Goal: Find contact information: Find contact information

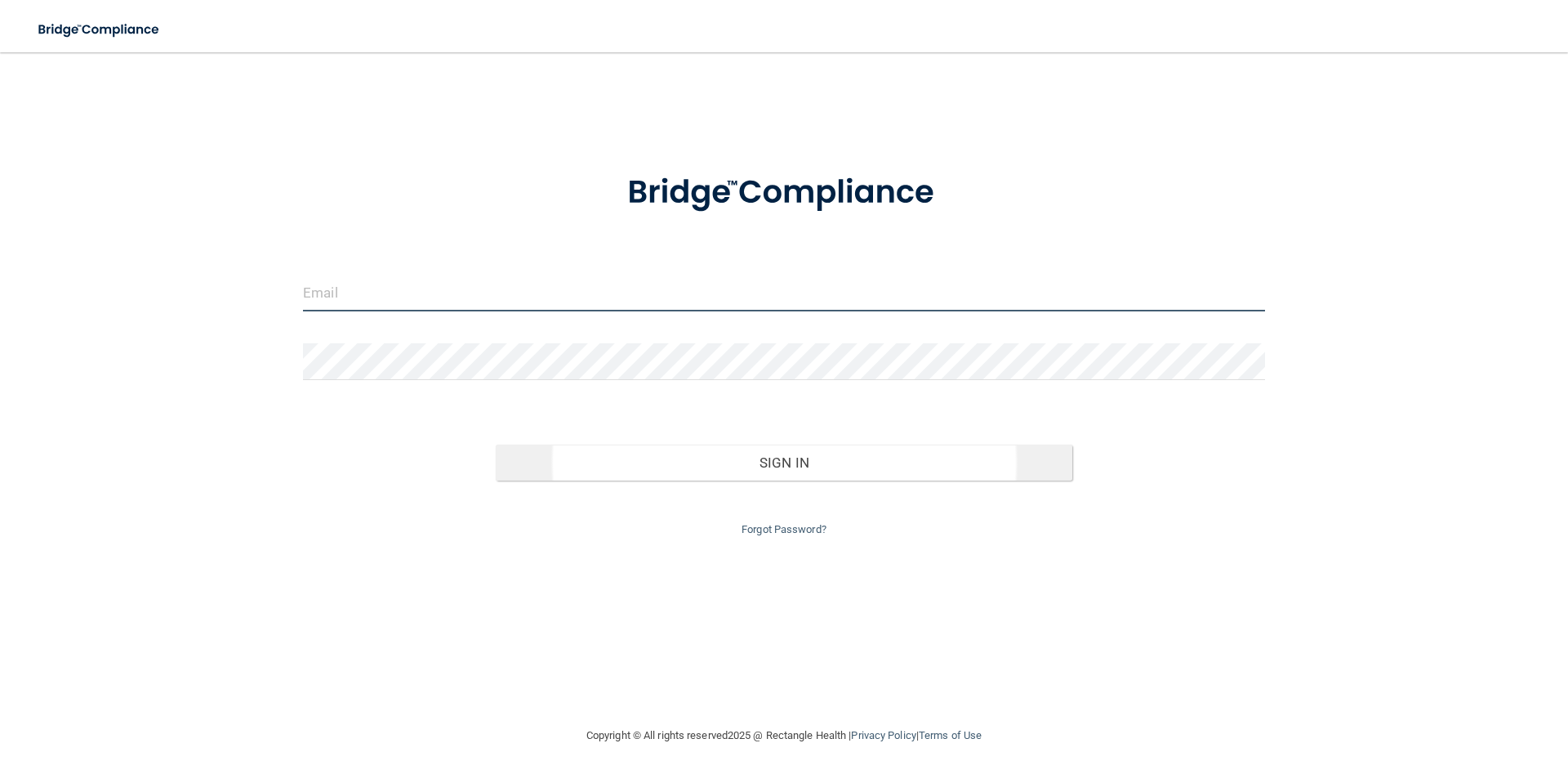
type input "[EMAIL_ADDRESS][DOMAIN_NAME]"
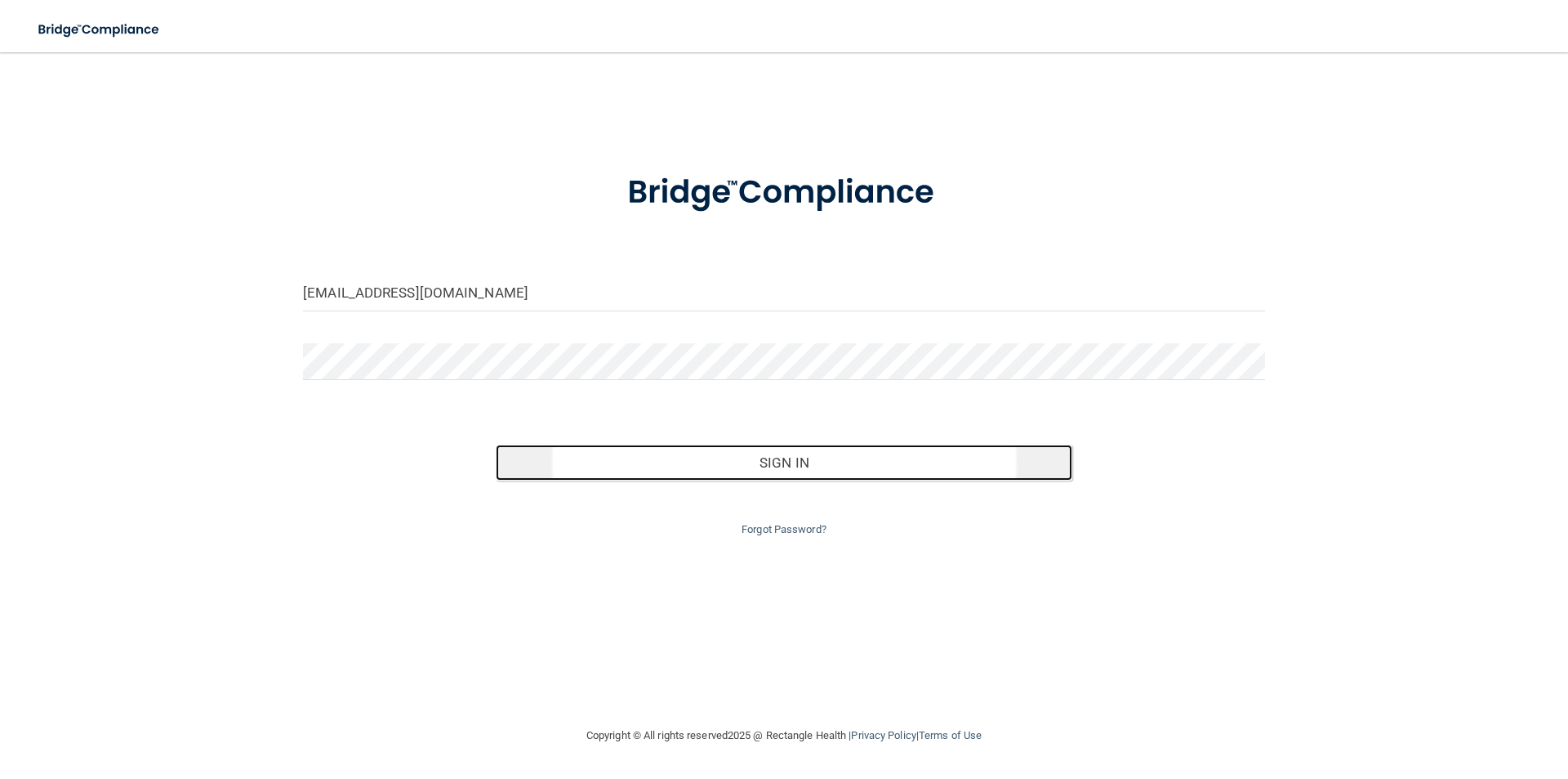
click at [784, 473] on button "Sign In" at bounding box center [784, 463] width 577 height 36
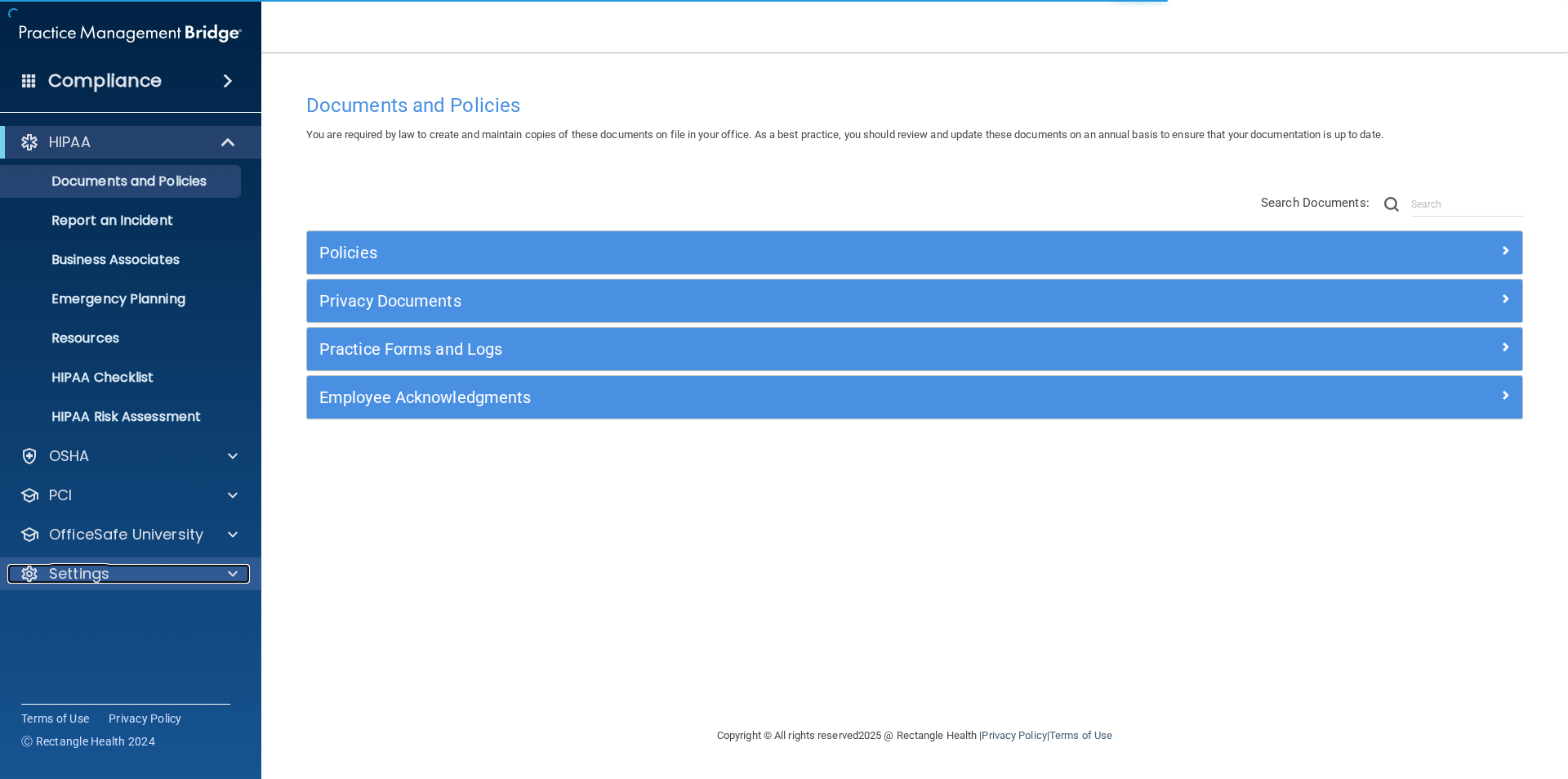
click at [101, 564] on p "Settings" at bounding box center [79, 574] width 61 height 20
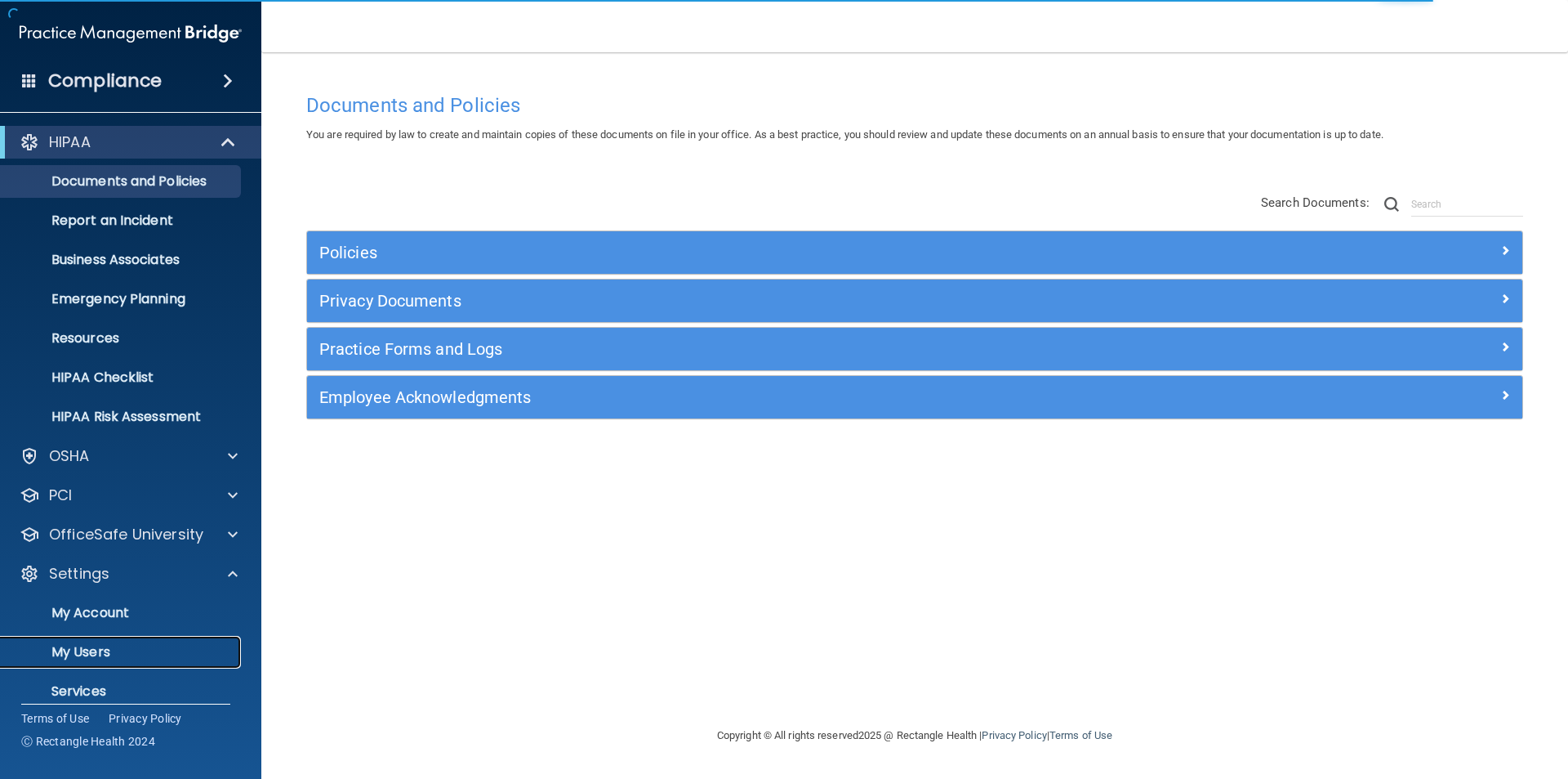
click at [98, 649] on p "My Users" at bounding box center [123, 652] width 223 height 16
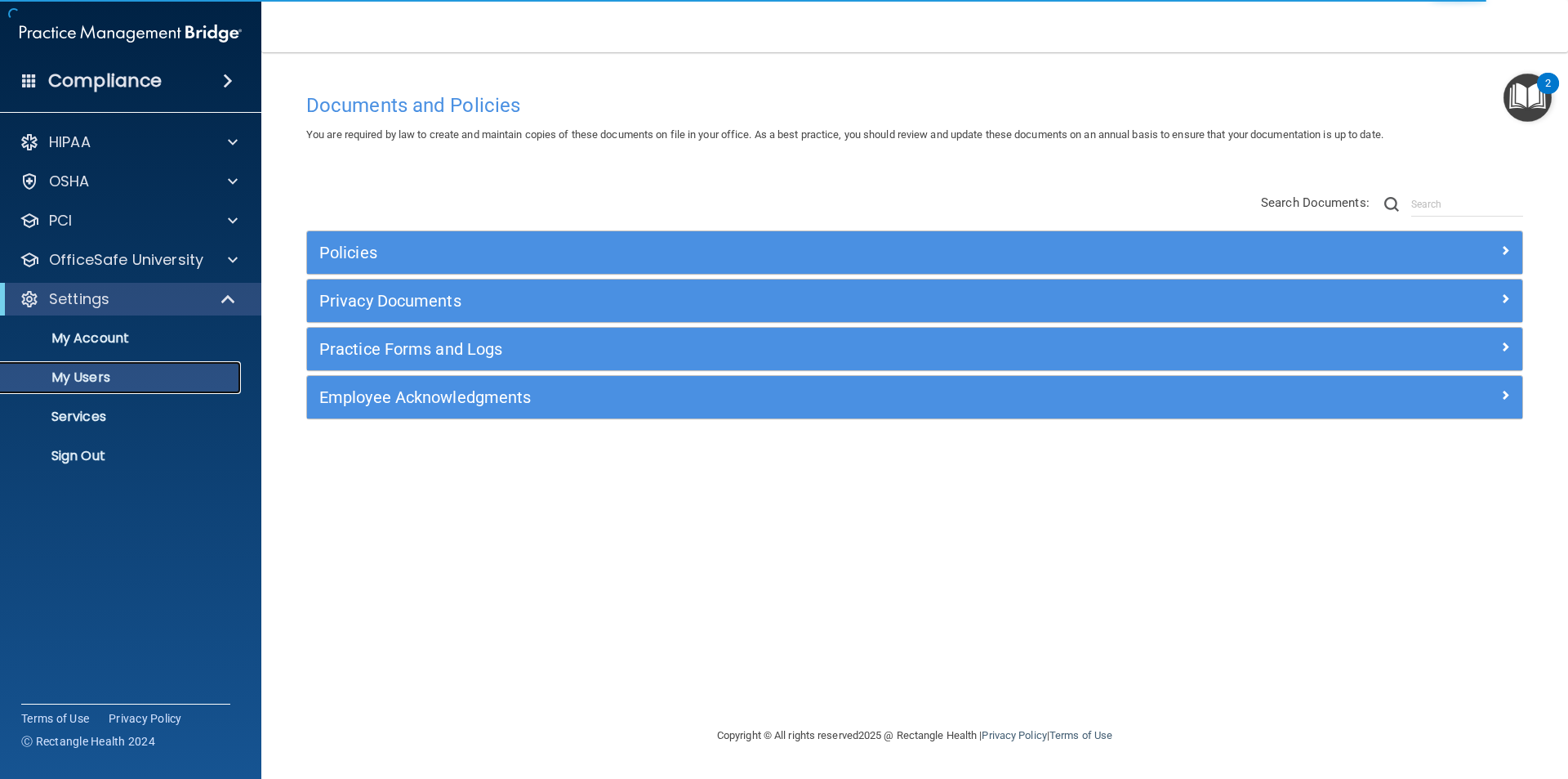
select select "20"
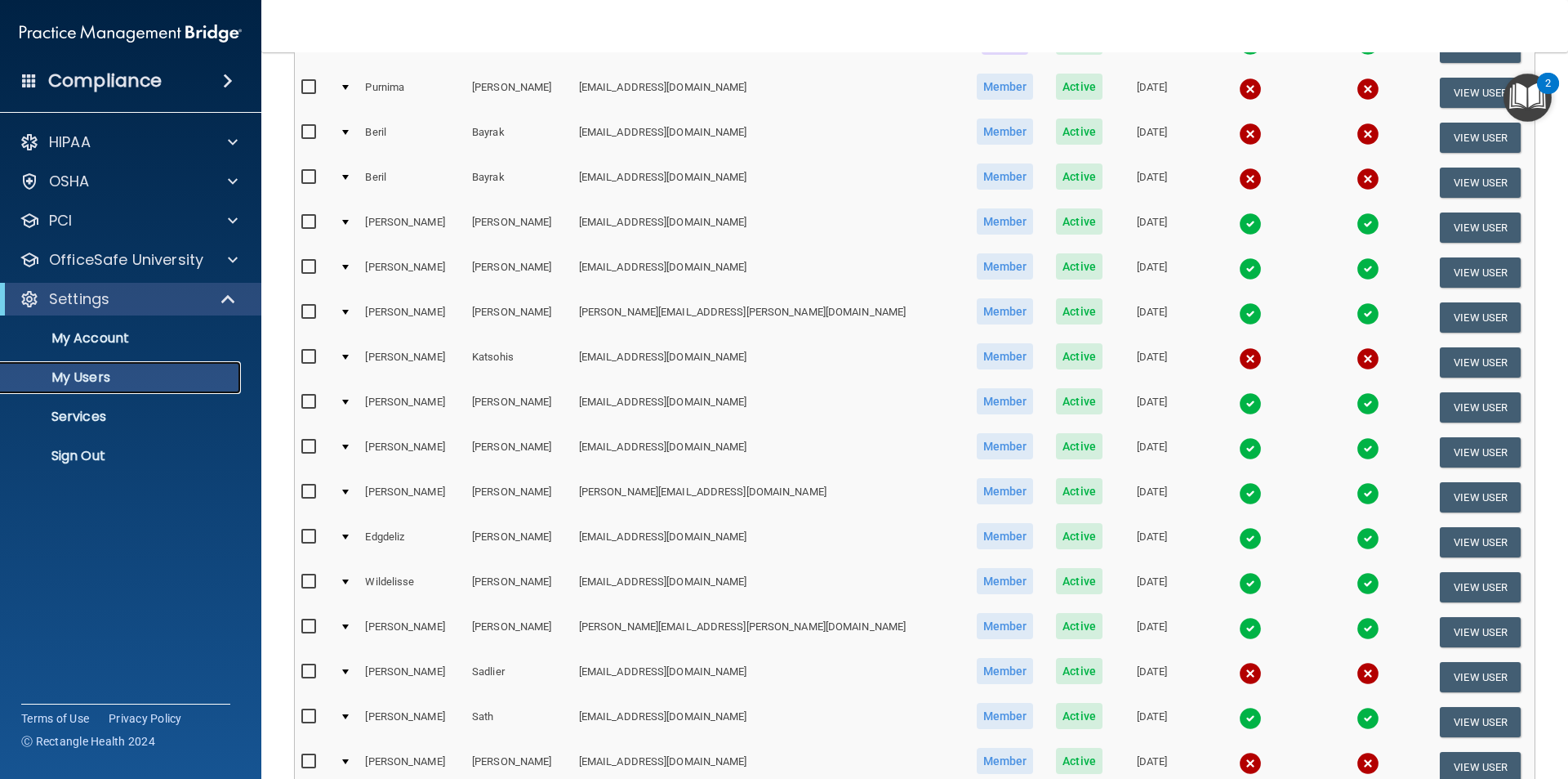
scroll to position [283, 0]
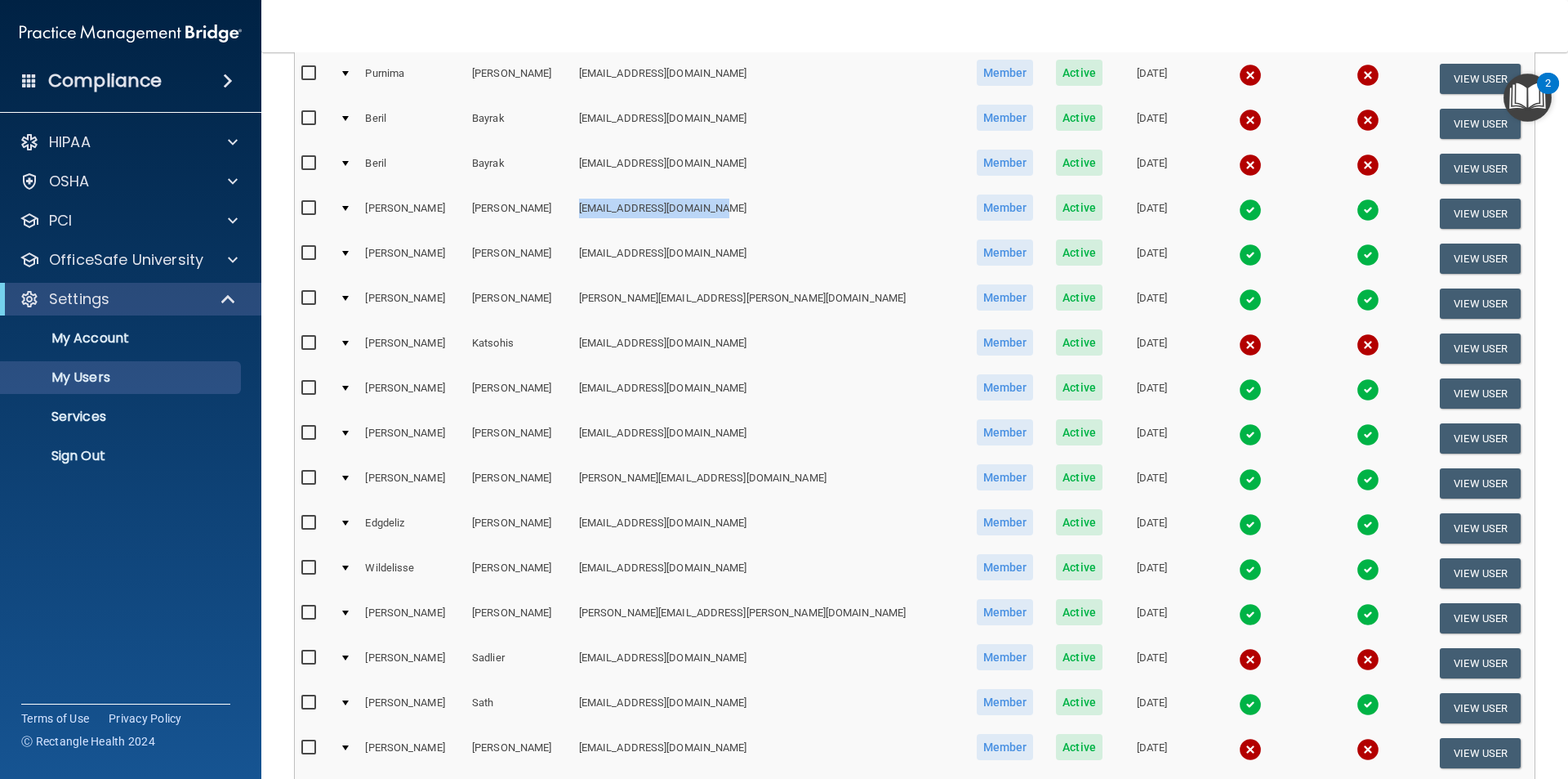
drag, startPoint x: 572, startPoint y: 210, endPoint x: 726, endPoint y: 211, distance: 154.0
click at [726, 211] on td "[EMAIL_ADDRESS][DOMAIN_NAME]" at bounding box center [768, 213] width 392 height 45
copy td "[EMAIL_ADDRESS][DOMAIN_NAME]"
drag, startPoint x: 570, startPoint y: 297, endPoint x: 708, endPoint y: 294, distance: 138.0
click at [708, 294] on td "[PERSON_NAME][EMAIL_ADDRESS][PERSON_NAME][DOMAIN_NAME]" at bounding box center [768, 303] width 392 height 45
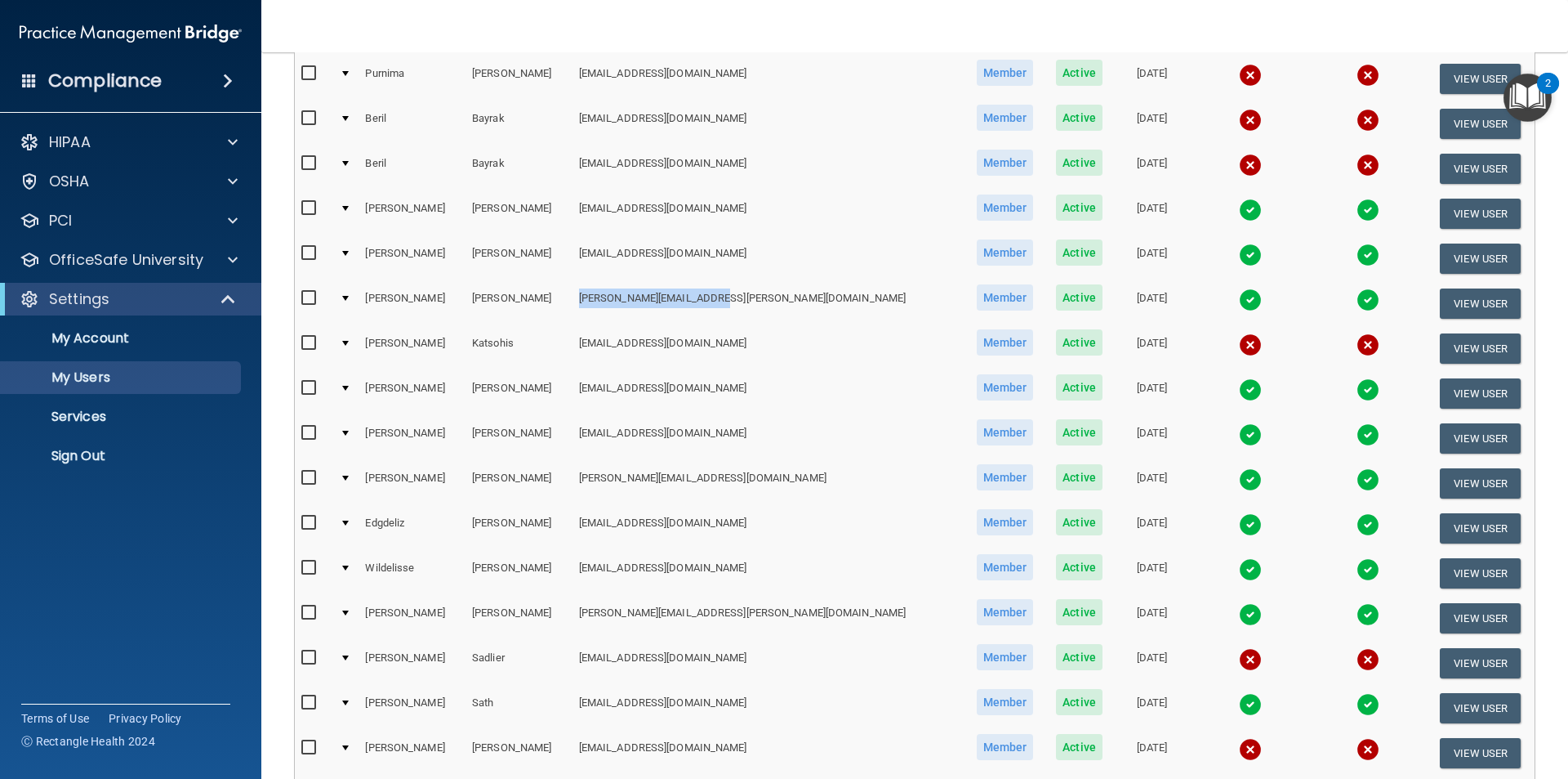
copy td "[PERSON_NAME][EMAIL_ADDRESS][PERSON_NAME][DOMAIN_NAME]"
drag, startPoint x: 573, startPoint y: 386, endPoint x: 743, endPoint y: 408, distance: 171.4
click at [743, 408] on td "[EMAIL_ADDRESS][DOMAIN_NAME]" at bounding box center [768, 393] width 392 height 45
copy td "[EMAIL_ADDRESS][DOMAIN_NAME]"
drag, startPoint x: 572, startPoint y: 482, endPoint x: 726, endPoint y: 473, distance: 154.3
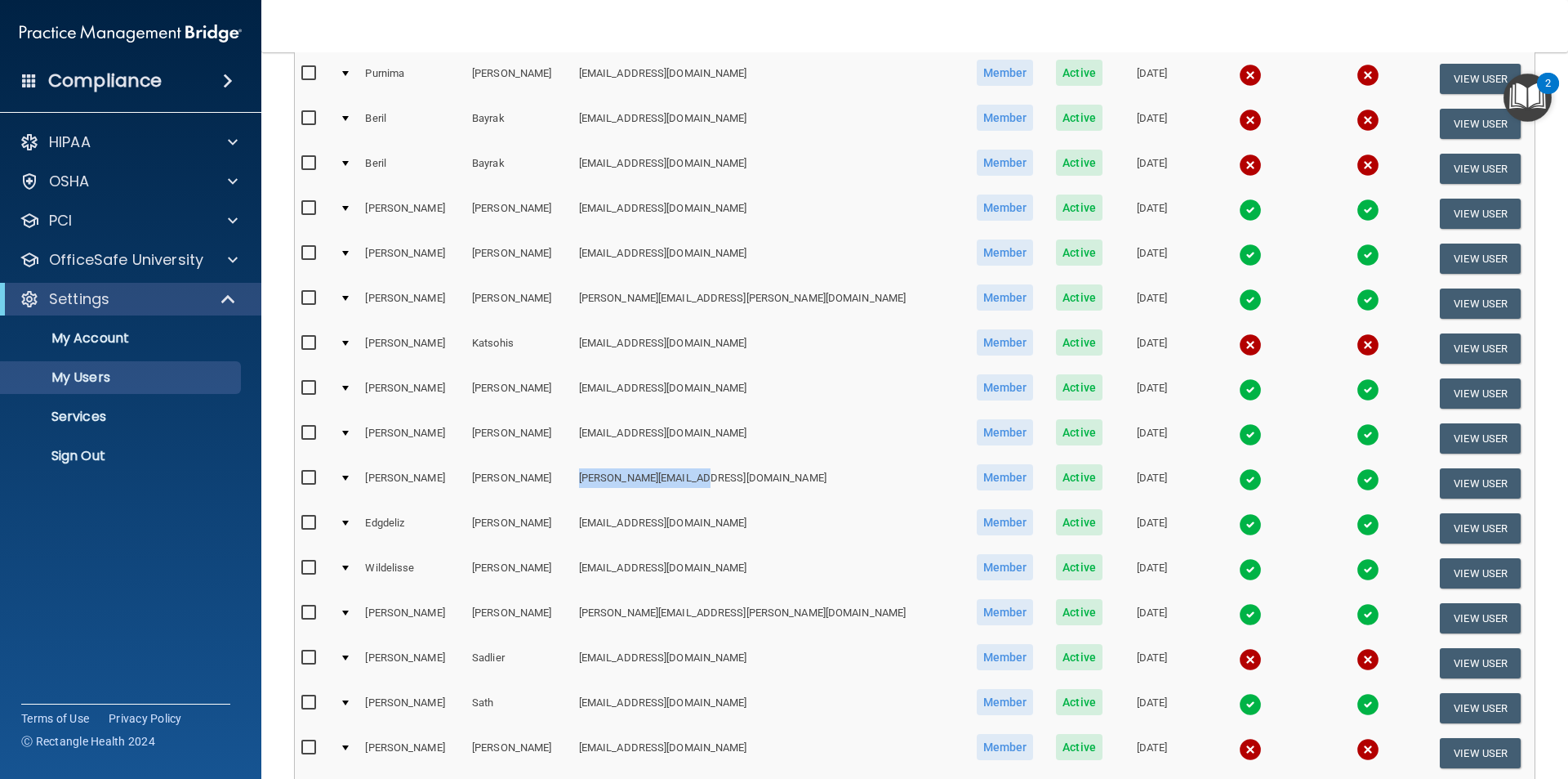
click at [724, 473] on td "[PERSON_NAME][EMAIL_ADDRESS][DOMAIN_NAME]" at bounding box center [768, 483] width 392 height 45
copy td "[PERSON_NAME][EMAIL_ADDRESS][DOMAIN_NAME]"
drag, startPoint x: 569, startPoint y: 566, endPoint x: 731, endPoint y: 568, distance: 162.0
click at [731, 568] on td "[EMAIL_ADDRESS][DOMAIN_NAME]" at bounding box center [768, 573] width 392 height 45
copy td "[EMAIL_ADDRESS][DOMAIN_NAME]"
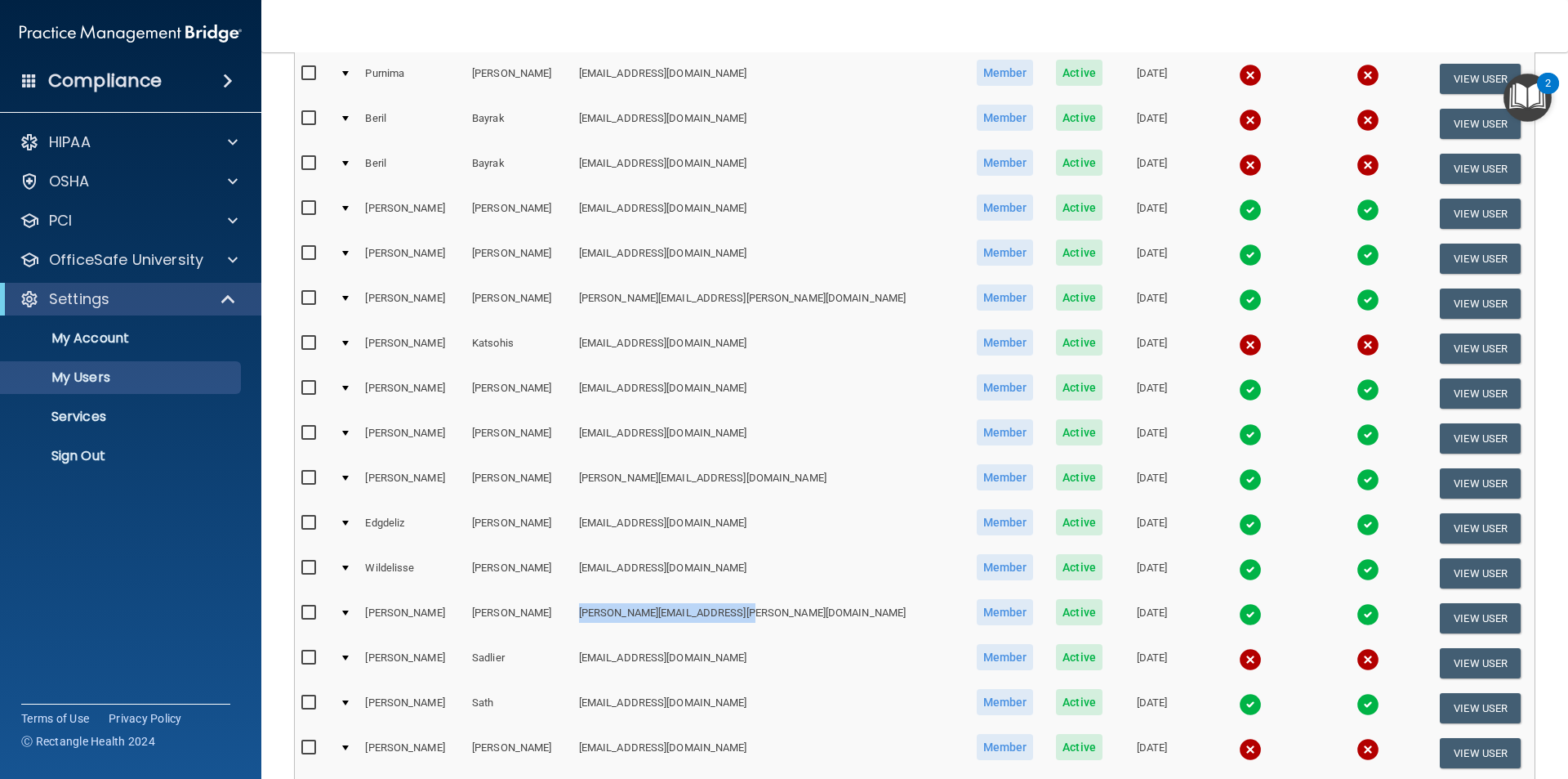
drag, startPoint x: 574, startPoint y: 615, endPoint x: 745, endPoint y: 606, distance: 171.2
click at [745, 606] on td "[PERSON_NAME][EMAIL_ADDRESS][PERSON_NAME][DOMAIN_NAME]" at bounding box center [768, 617] width 392 height 45
copy td "[PERSON_NAME][EMAIL_ADDRESS][PERSON_NAME][DOMAIN_NAME]"
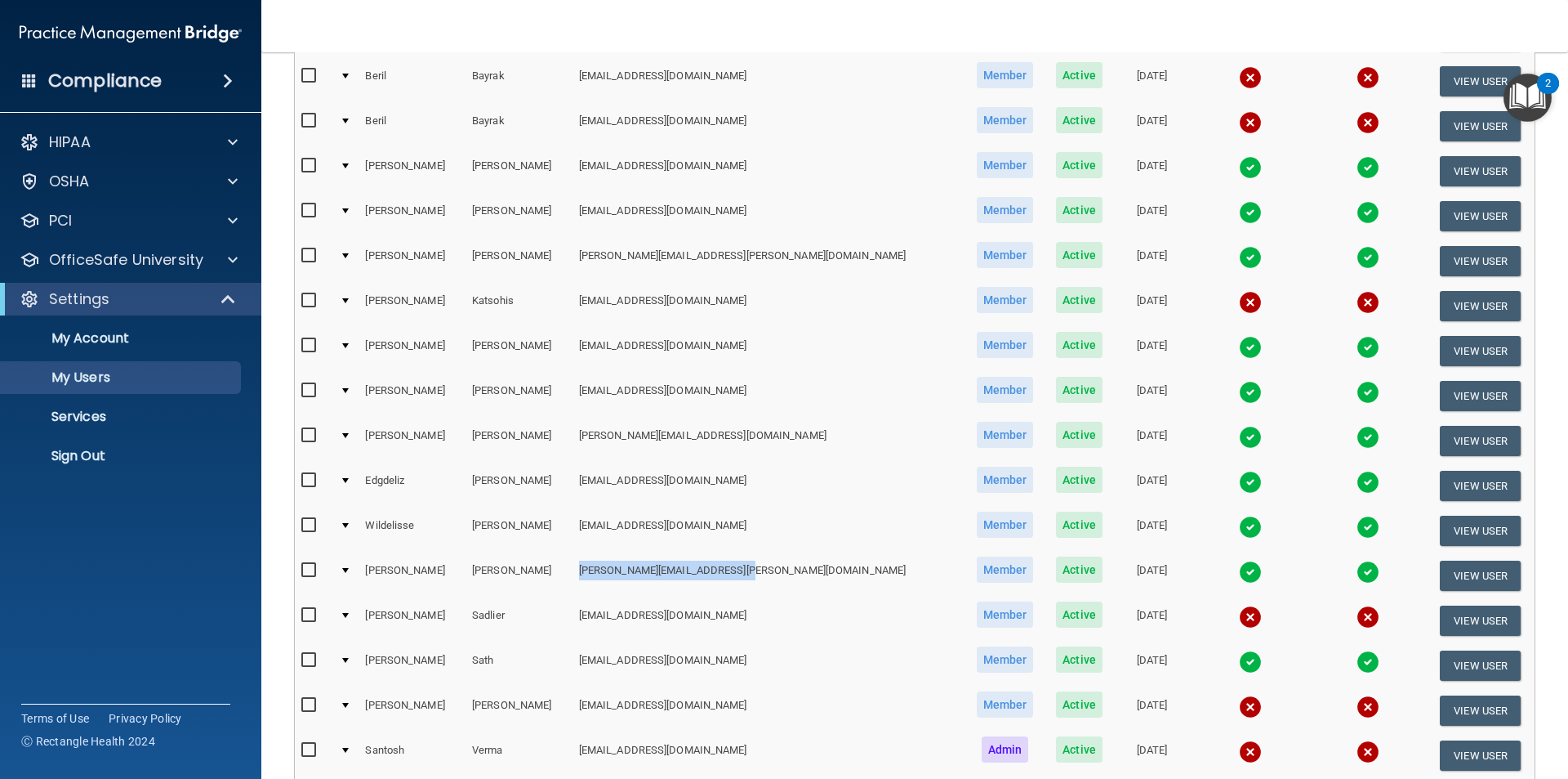
scroll to position [529, 0]
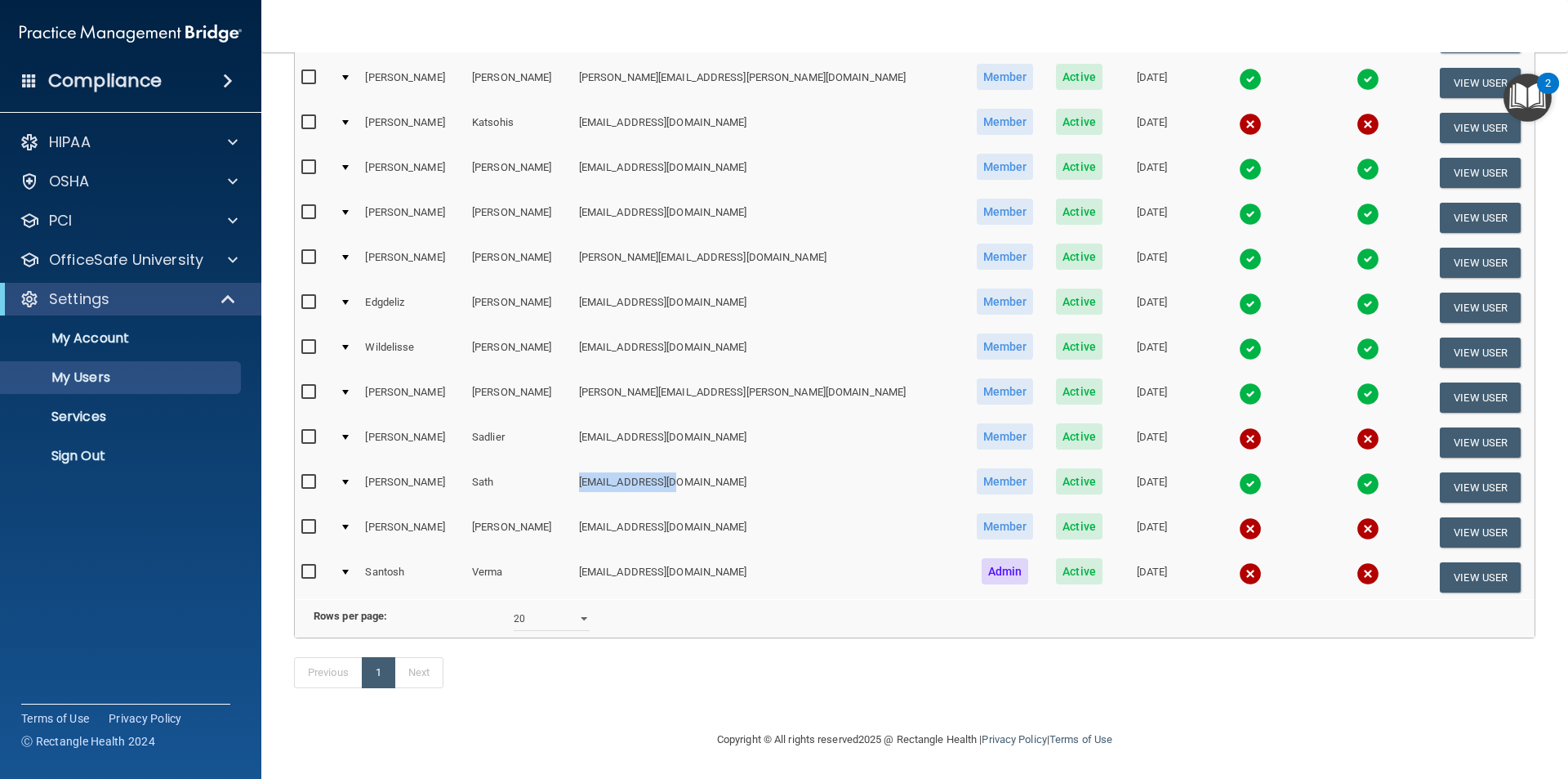
drag, startPoint x: 571, startPoint y: 459, endPoint x: 717, endPoint y: 454, distance: 146.1
click at [717, 465] on td "[EMAIL_ADDRESS][DOMAIN_NAME]" at bounding box center [768, 487] width 392 height 45
copy td "[EMAIL_ADDRESS][DOMAIN_NAME]"
